Goal: Information Seeking & Learning: Compare options

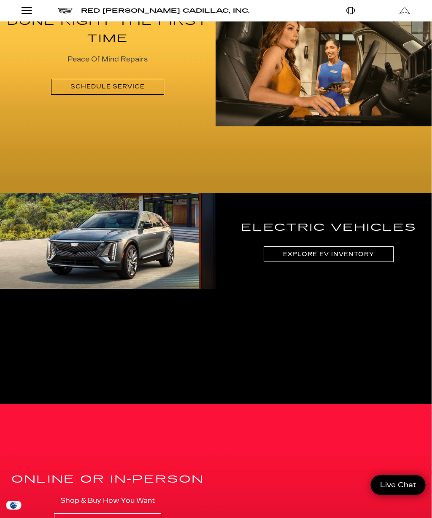
scroll to position [992, 0]
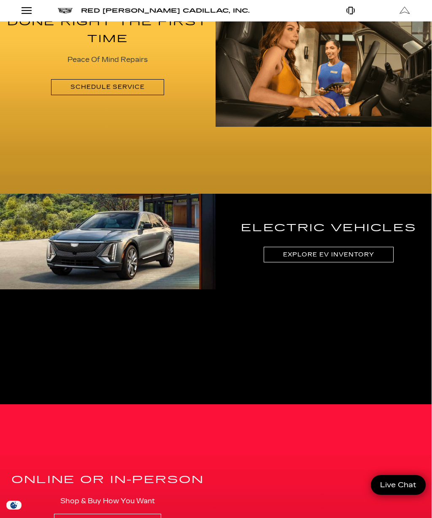
click at [357, 256] on link "Explore EV Inventory" at bounding box center [327, 255] width 129 height 16
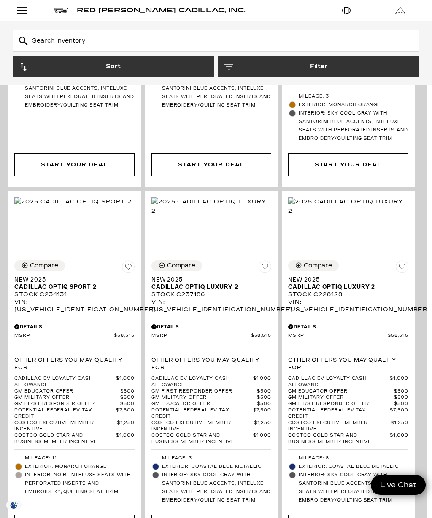
scroll to position [1579, 5]
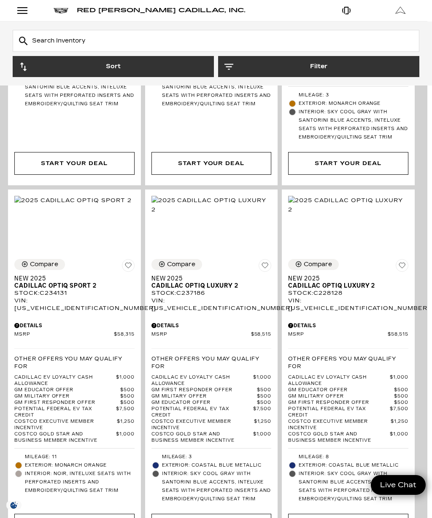
click at [288, 68] on button "Filter" at bounding box center [318, 66] width 201 height 21
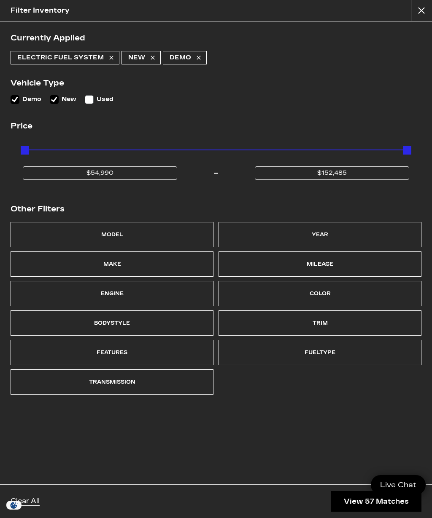
click at [173, 236] on div "Model" at bounding box center [112, 234] width 203 height 25
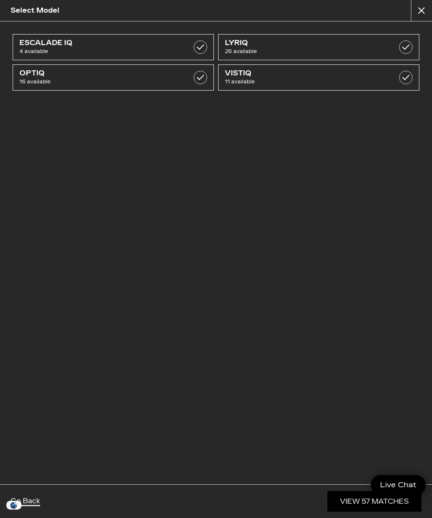
click at [304, 43] on span "LYRIQ" at bounding box center [304, 43] width 159 height 8
checkbox input "true"
click at [357, 503] on link "View 26 Matches" at bounding box center [373, 501] width 95 height 21
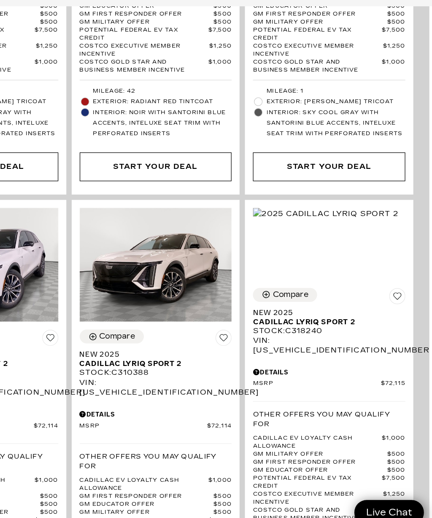
scroll to position [1971, 3]
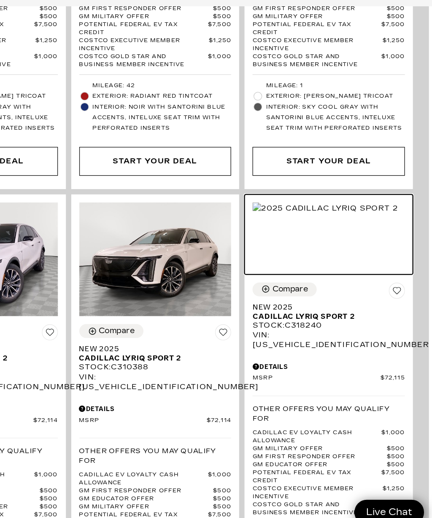
click at [290, 241] on img at bounding box center [347, 245] width 115 height 9
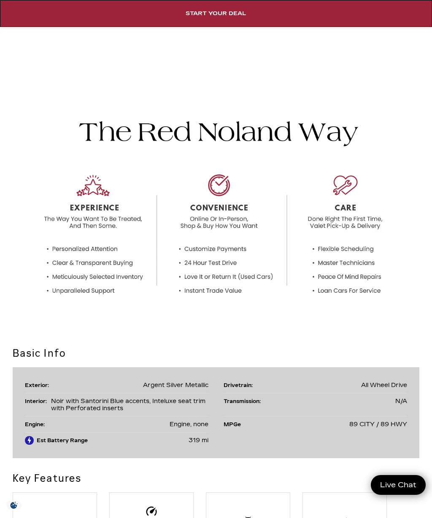
scroll to position [1106, 0]
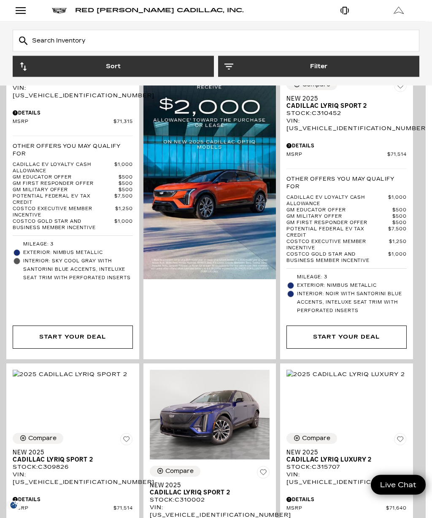
scroll to position [1093, 6]
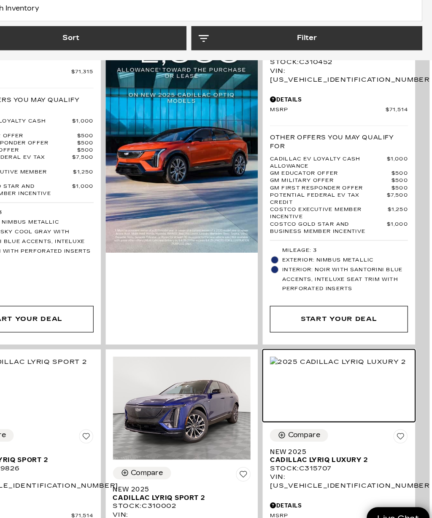
click at [311, 344] on img at bounding box center [345, 348] width 118 height 9
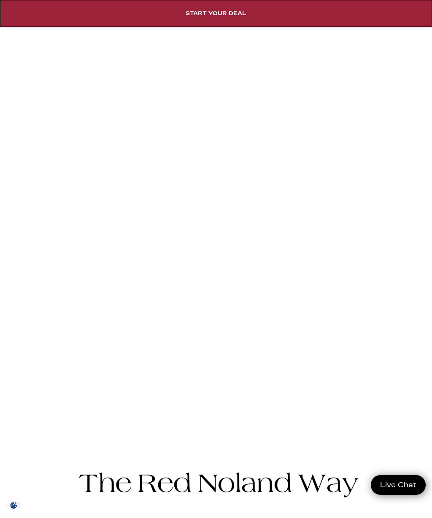
scroll to position [754, 0]
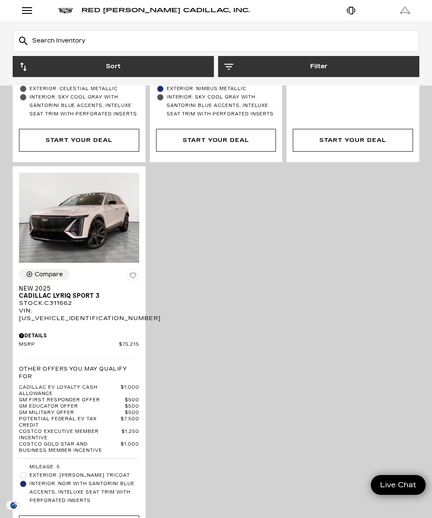
scroll to position [2808, 0]
